Goal: Find contact information: Find contact information

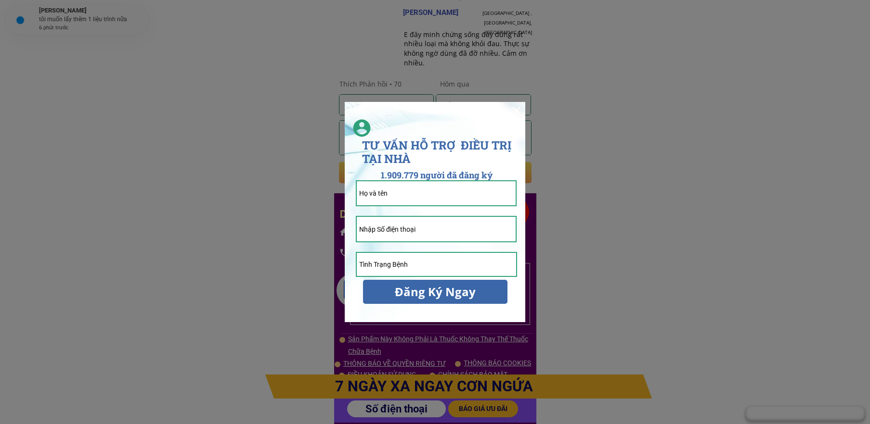
click at [580, 98] on div at bounding box center [435, 212] width 870 height 424
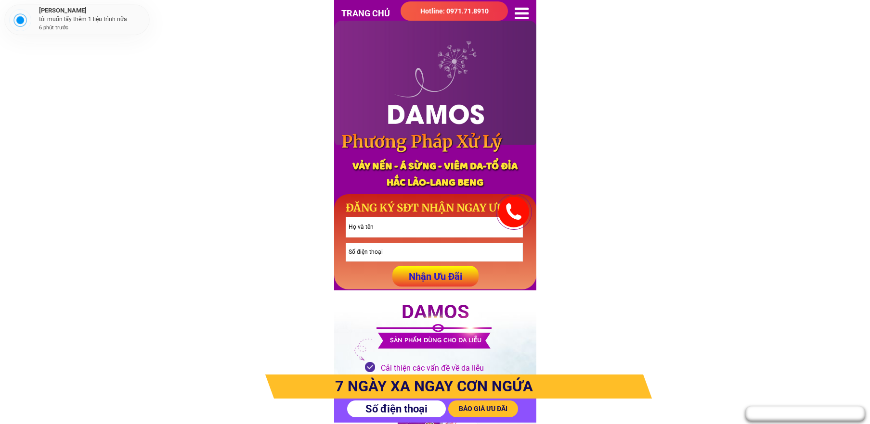
scroll to position [3836, 0]
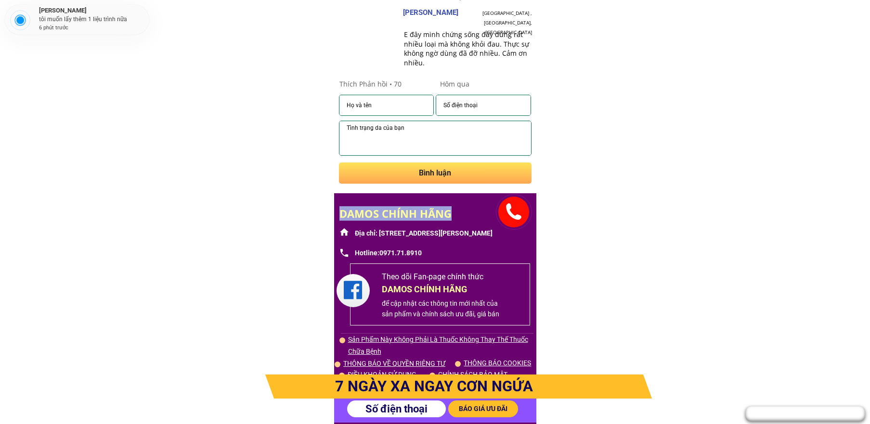
drag, startPoint x: 458, startPoint y: 212, endPoint x: 339, endPoint y: 214, distance: 118.9
click at [339, 214] on h2 "DAMOS CHÍNH HÃNG" at bounding box center [435, 213] width 192 height 13
copy h2 "DAMOS CHÍNH HÃNG"
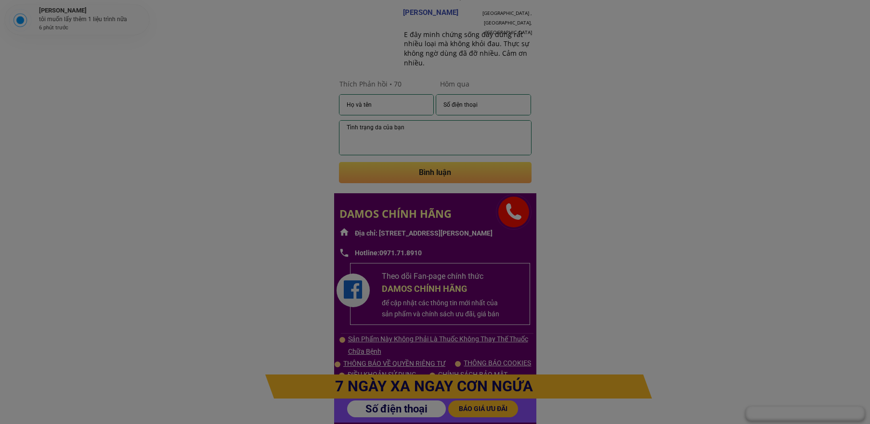
scroll to position [0, 0]
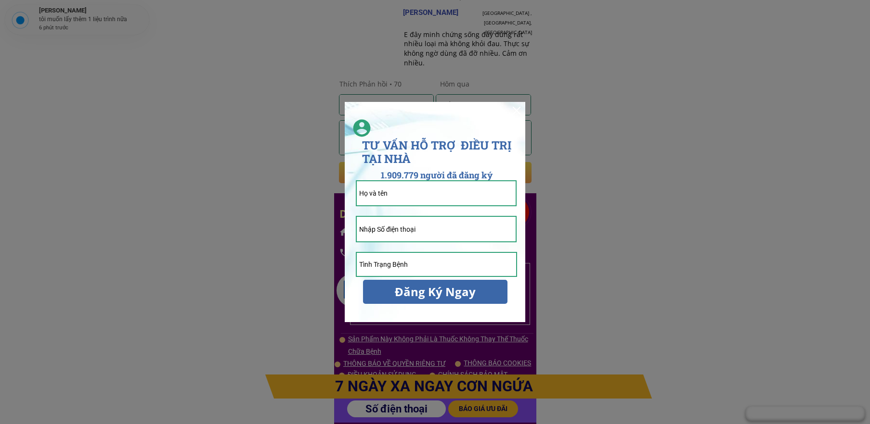
click at [446, 222] on input "tel" at bounding box center [436, 229] width 159 height 24
click at [620, 166] on div at bounding box center [435, 212] width 870 height 424
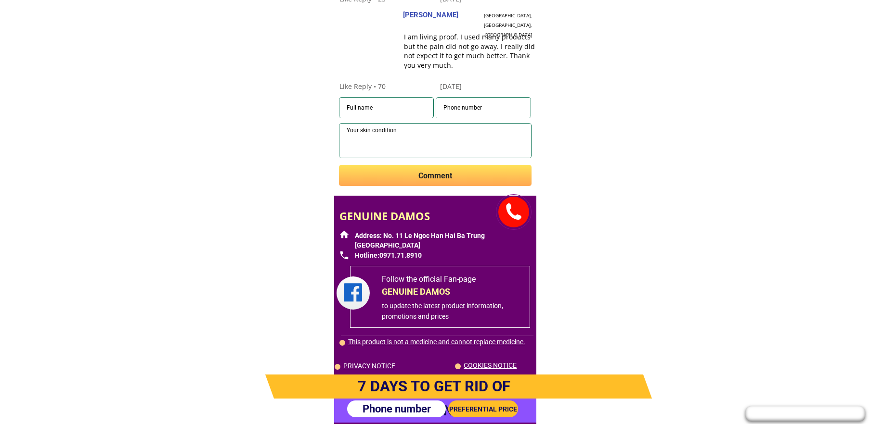
scroll to position [3836, 0]
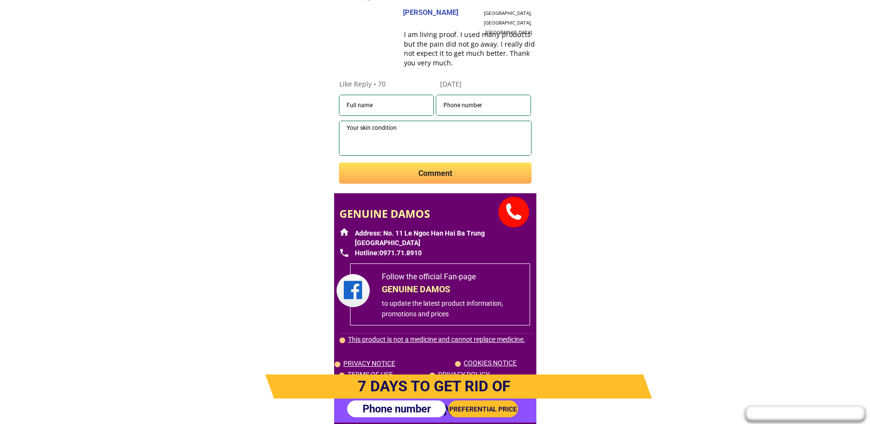
drag, startPoint x: 601, startPoint y: 313, endPoint x: 580, endPoint y: 333, distance: 29.3
click at [364, 365] on font "PRIVACY NOTICE" at bounding box center [369, 364] width 52 height 8
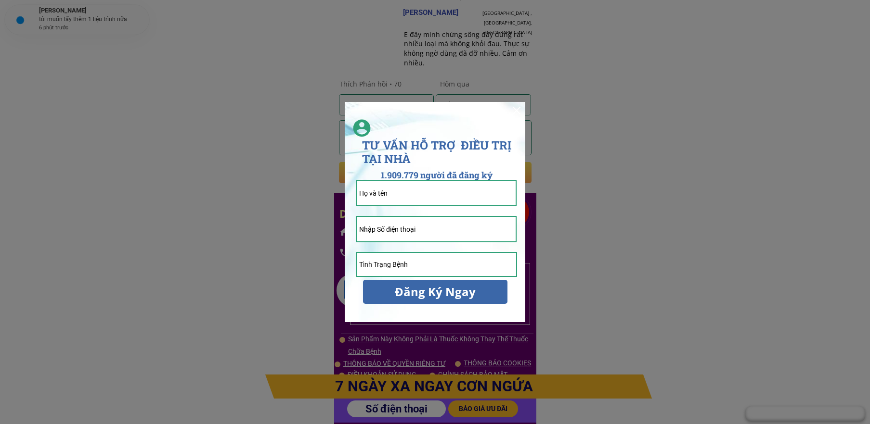
click at [596, 93] on div at bounding box center [435, 212] width 870 height 424
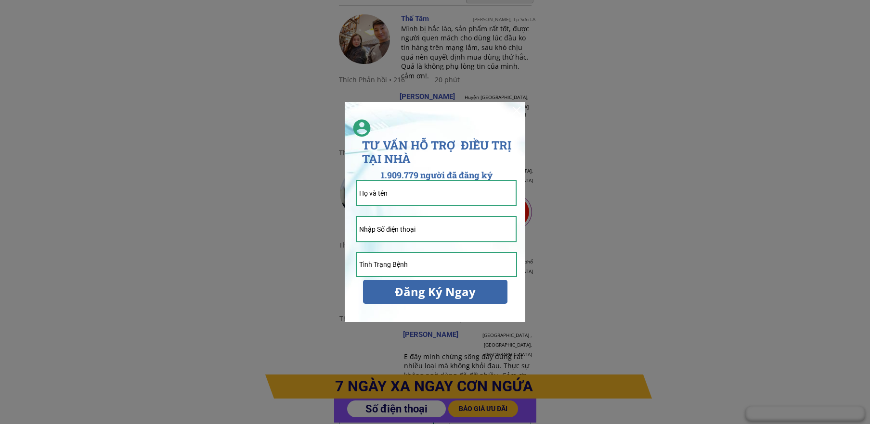
click at [676, 167] on div at bounding box center [435, 212] width 870 height 424
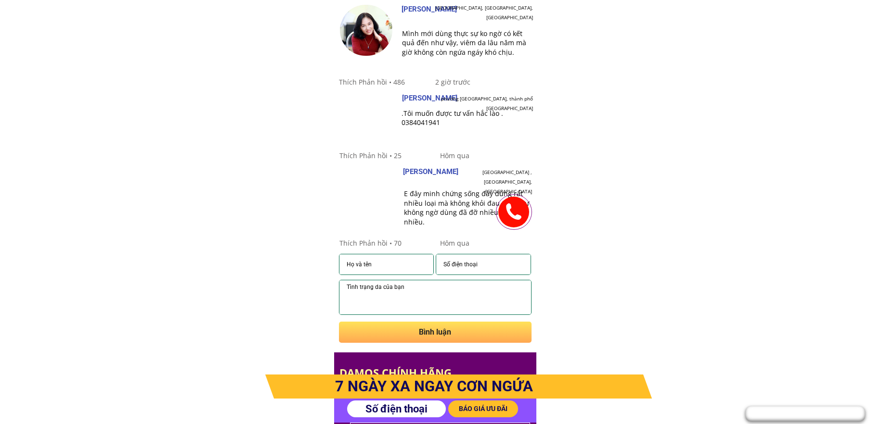
scroll to position [3836, 0]
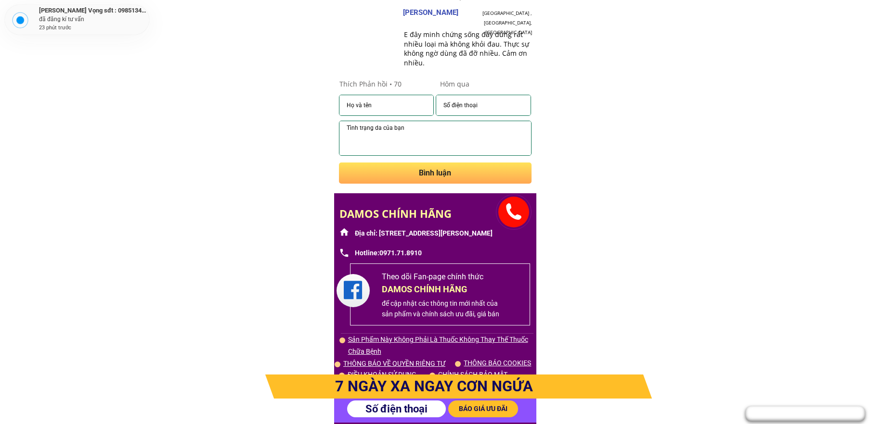
drag, startPoint x: 380, startPoint y: 231, endPoint x: 498, endPoint y: 234, distance: 117.9
click at [492, 234] on span "Địa chỉ: [STREET_ADDRESS][PERSON_NAME]" at bounding box center [424, 234] width 138 height 8
copy span "Số 11 [PERSON_NAME] Hân Hai Bà Trưng [GEOGRAPHIC_DATA]"
